Goal: Transaction & Acquisition: Purchase product/service

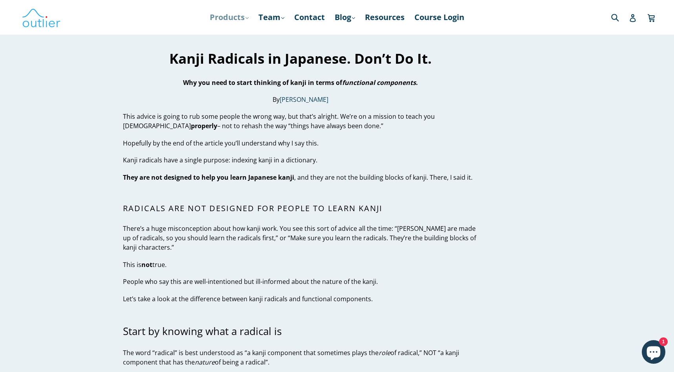
click at [241, 19] on link "Products .cls-1{fill:#231f20} expand" at bounding box center [229, 17] width 47 height 14
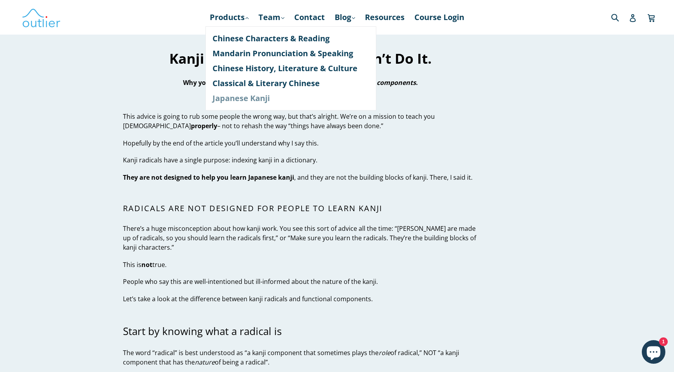
click at [242, 97] on link "Japanese Kanji" at bounding box center [290, 98] width 157 height 15
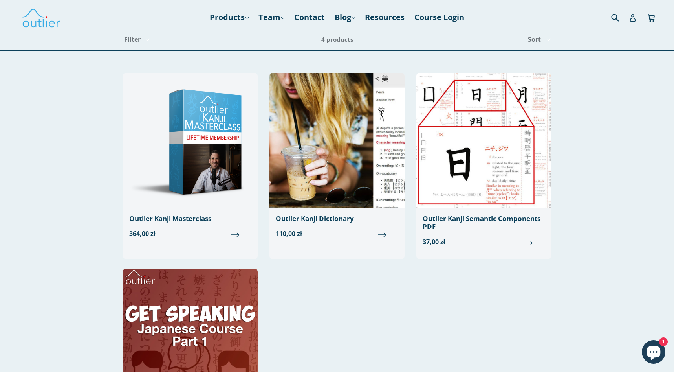
scroll to position [24, 0]
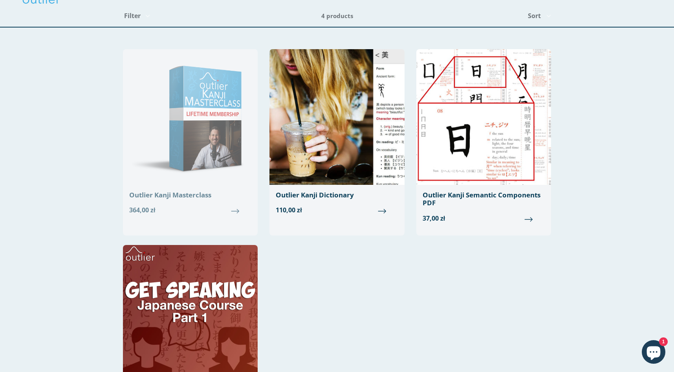
click at [236, 150] on img at bounding box center [190, 117] width 135 height 136
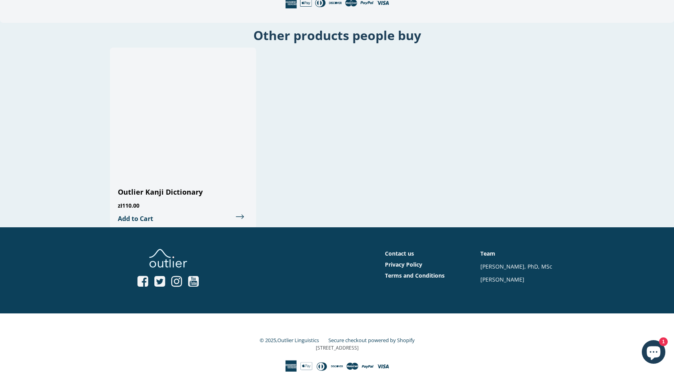
scroll to position [1328, 0]
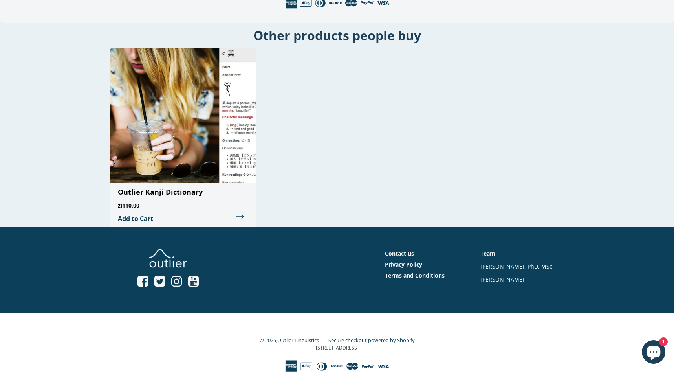
click at [241, 101] on img at bounding box center [183, 116] width 146 height 136
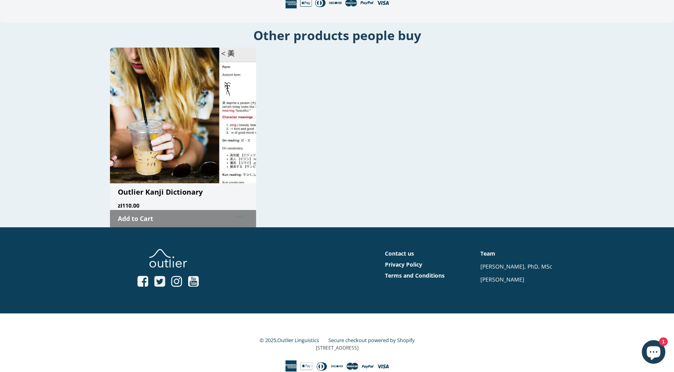
click at [192, 210] on link "Add to Cart" at bounding box center [183, 218] width 146 height 17
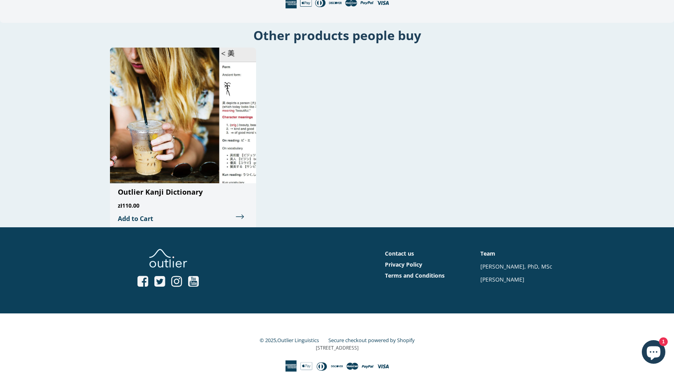
click at [178, 192] on span "Outlier Kanji Dictionary" at bounding box center [160, 191] width 85 height 9
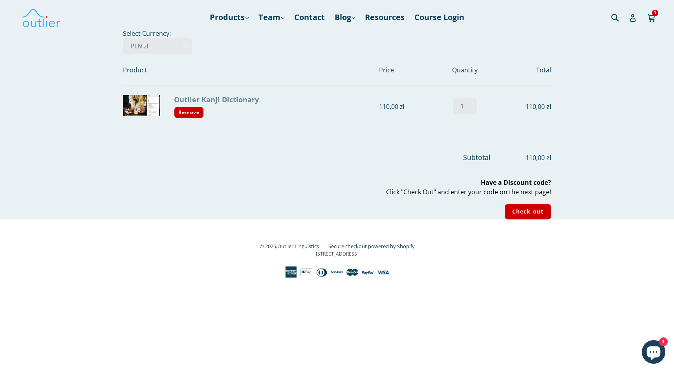
click at [243, 100] on link "Outlier Kanji Dictionary" at bounding box center [216, 99] width 85 height 9
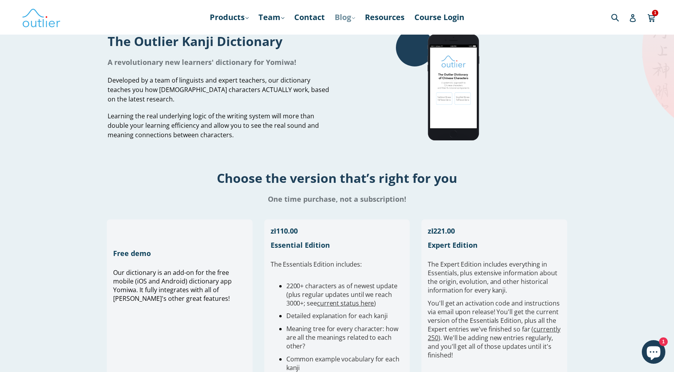
click at [346, 23] on link "Blog .cls-1{fill:#231f20} expand" at bounding box center [345, 17] width 28 height 14
click at [347, 51] on link "Japanese" at bounding box center [361, 53] width 48 height 15
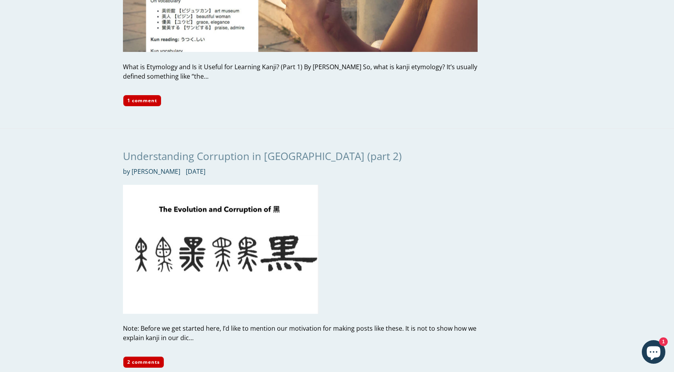
scroll to position [1353, 0]
click at [168, 154] on link "Understanding Corruption in [GEOGRAPHIC_DATA] (part 2)" at bounding box center [262, 155] width 279 height 14
